Goal: Find specific page/section: Find specific page/section

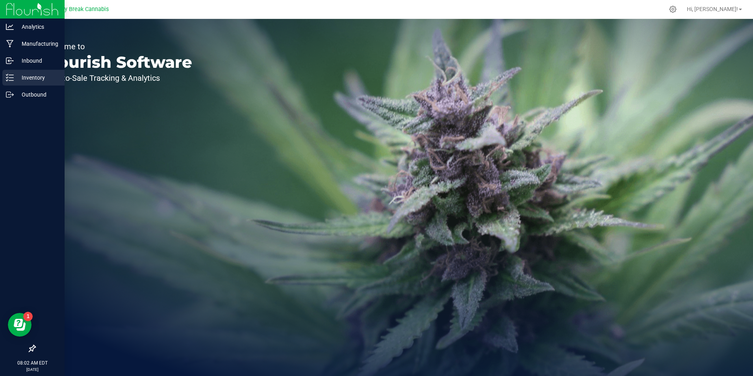
click at [24, 76] on p "Inventory" at bounding box center [37, 77] width 47 height 9
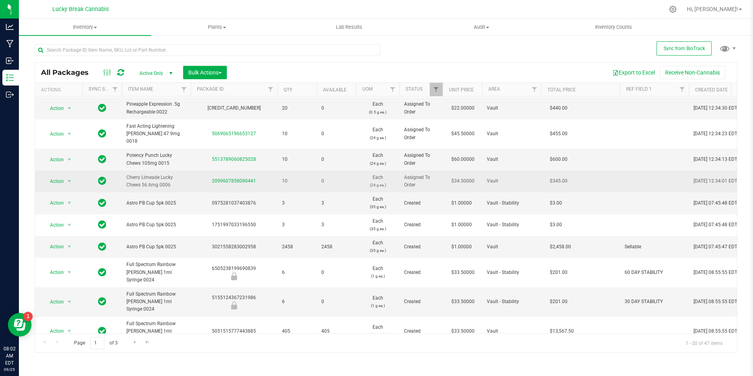
scroll to position [39, 0]
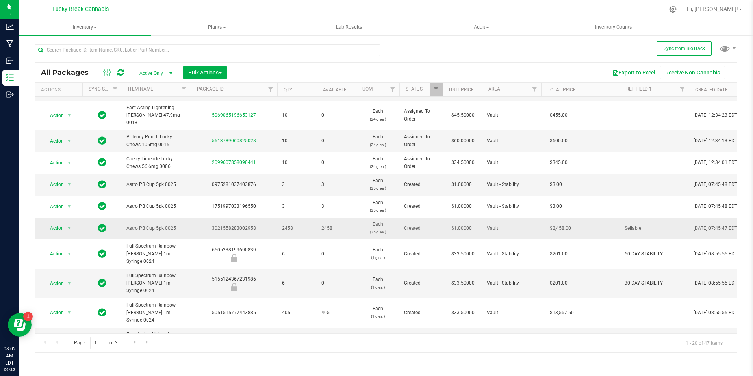
drag, startPoint x: 214, startPoint y: 220, endPoint x: 255, endPoint y: 220, distance: 41.0
click at [255, 225] on div "3021558283002958" at bounding box center [234, 228] width 89 height 7
copy div "3021558283002958"
click at [291, 225] on span "2458" at bounding box center [297, 228] width 30 height 7
